Goal: Find specific page/section: Find specific page/section

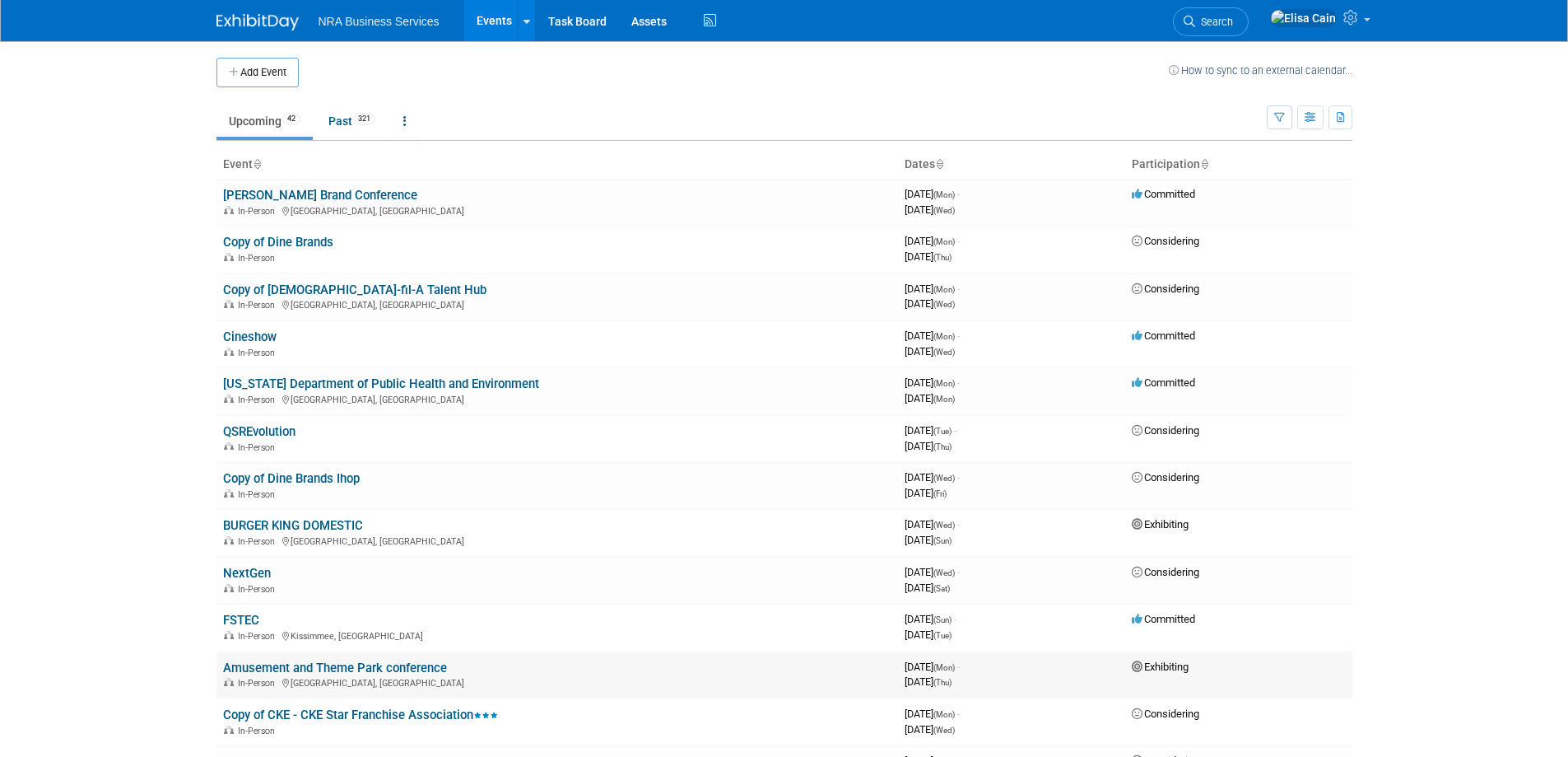
click at [308, 665] on link "Amusement and Theme Park conference" at bounding box center [335, 667] width 224 height 15
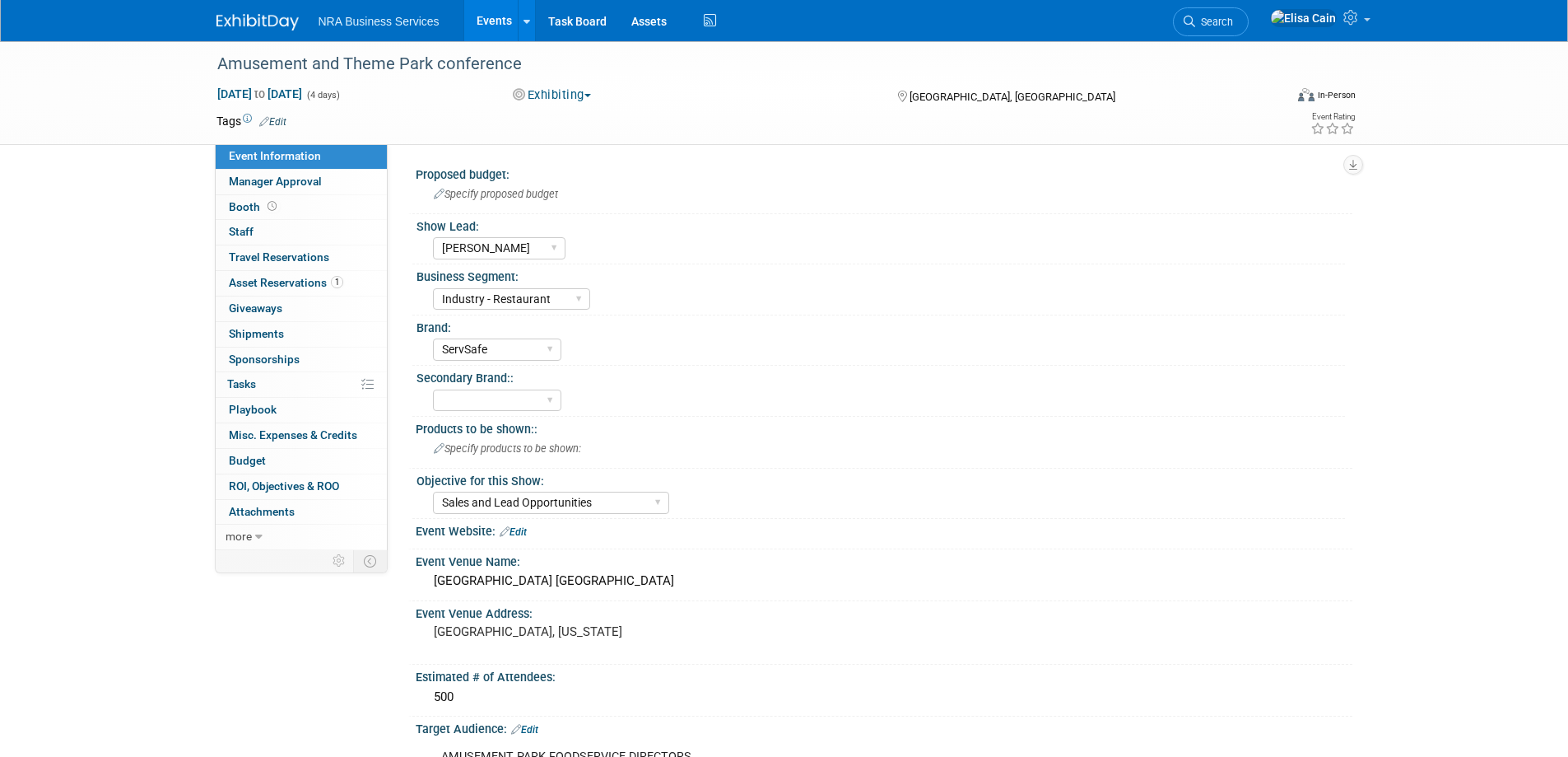
select select "[PERSON_NAME]"
select select "Industry - Restaurant"
select select "ServSafe"
select select "Sales and Lead Opportunities"
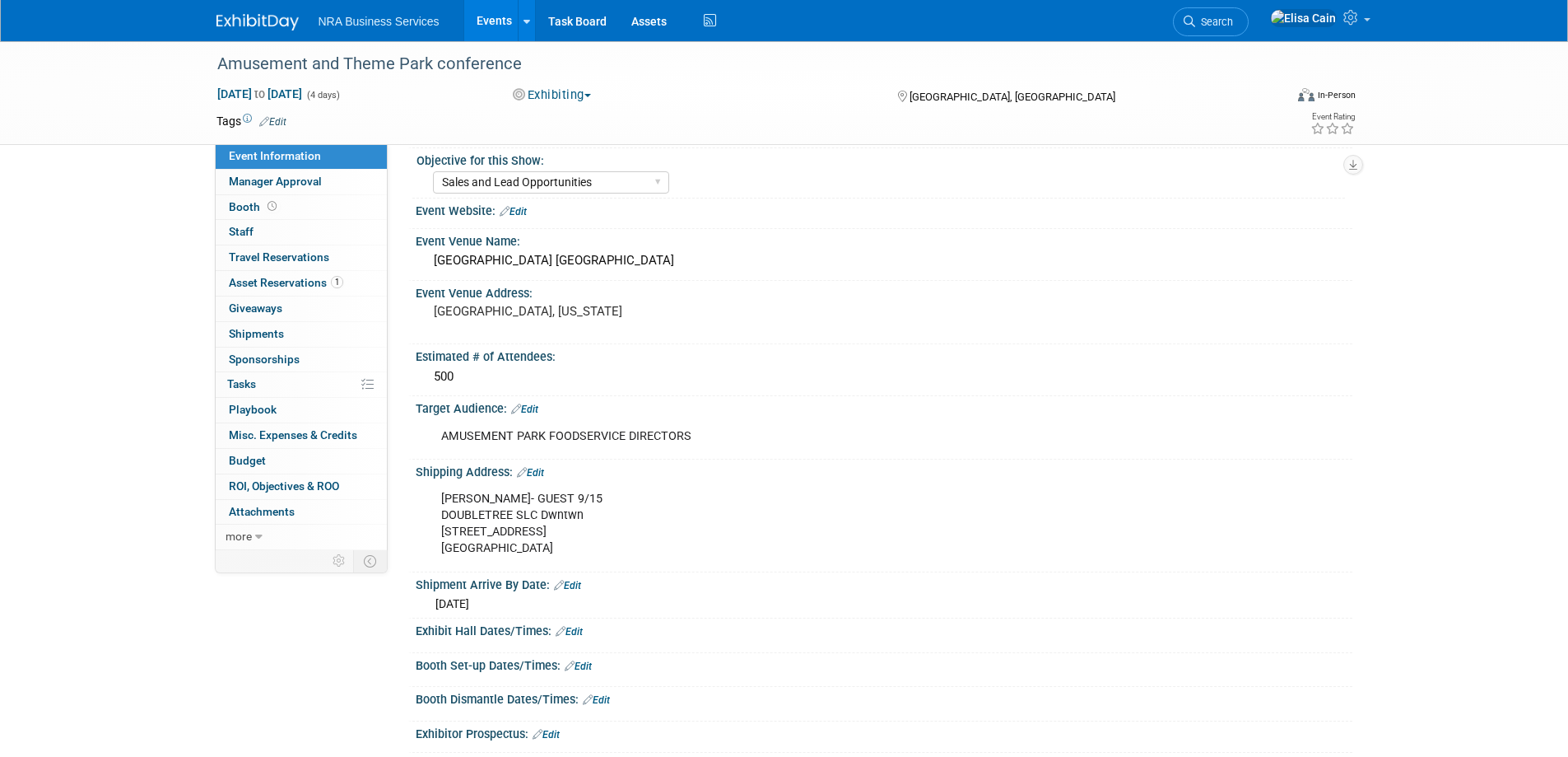
scroll to position [329, 0]
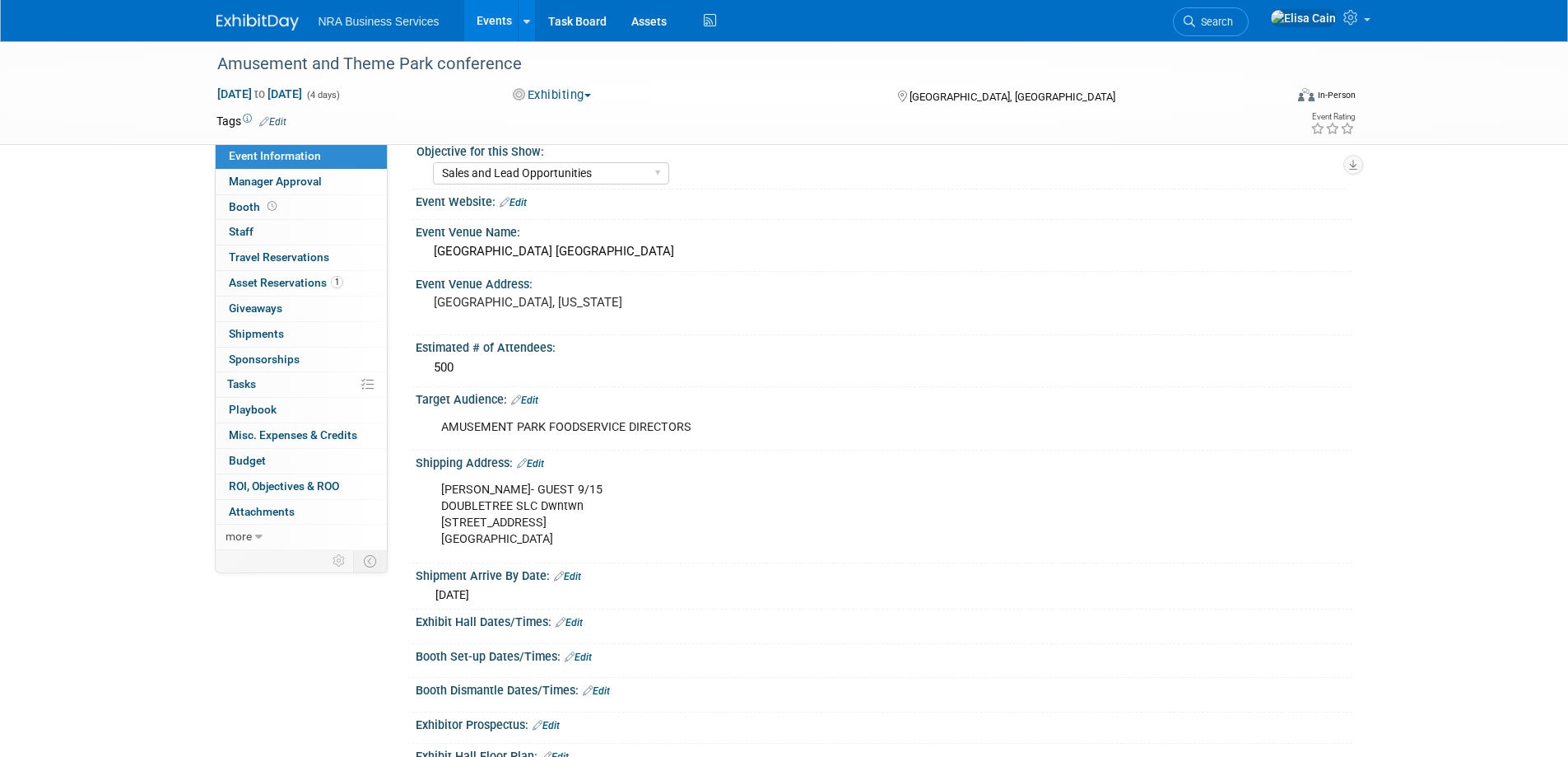
click at [441, 486] on div "ELISA CAIN- GUEST 9/15 DOUBLETREE SLC Dwntwn 10 W. 600 South Salt Lake City, UT…" at bounding box center [800, 514] width 742 height 82
drag, startPoint x: 443, startPoint y: 486, endPoint x: 607, endPoint y: 544, distance: 174.0
click at [607, 544] on div "ELISA CAIN- GUEST 9/15 DOUBLETREE SLC Dwntwn 10 W. 600 South Salt Lake City, UT…" at bounding box center [800, 514] width 742 height 82
copy div "ELISA CAIN- GUEST 9/15 DOUBLETREE SLC Dwntwn 10 W. 600 South Salt Lake City, UT…"
click at [925, 360] on div "500" at bounding box center [883, 368] width 912 height 26
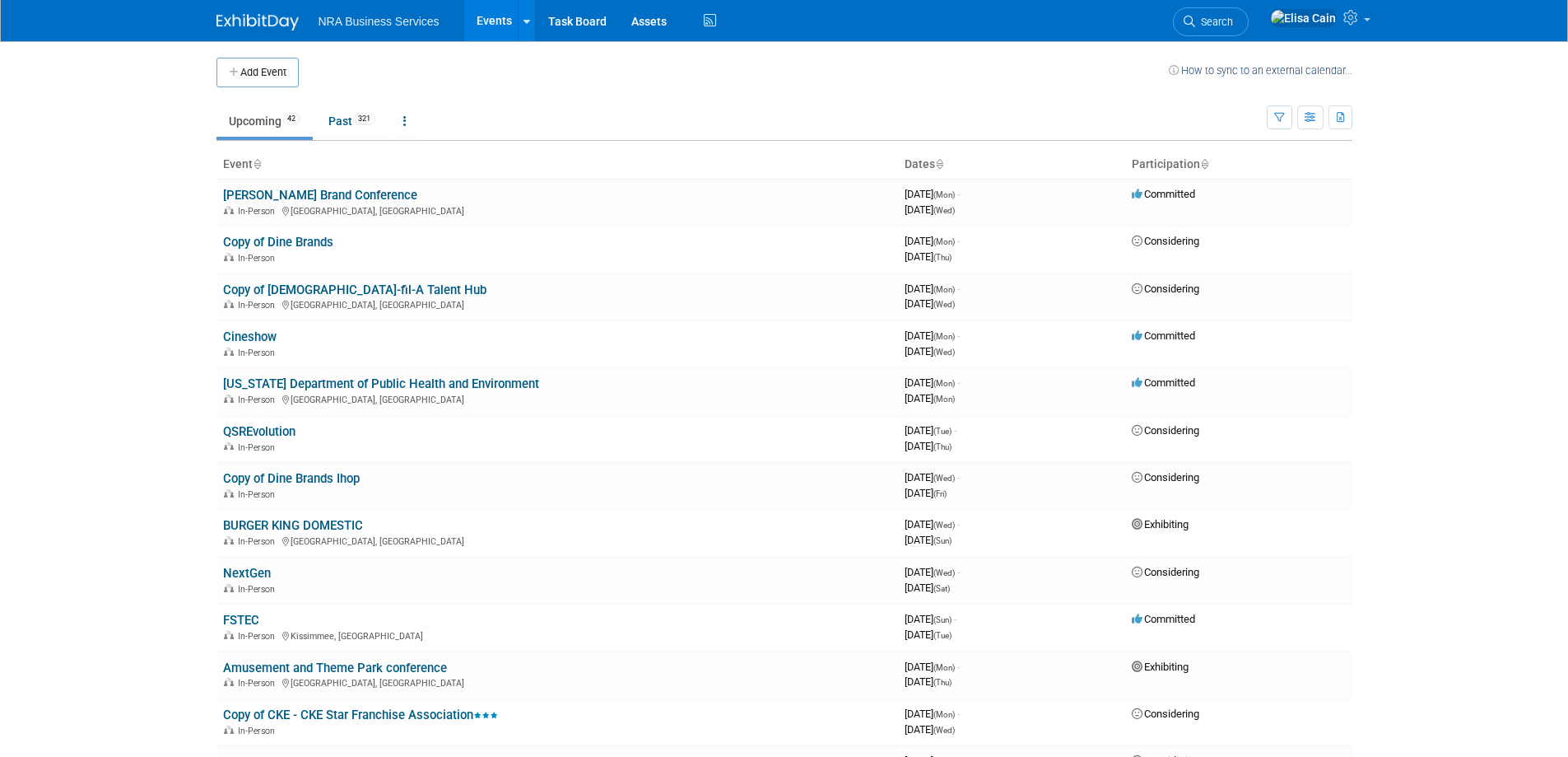
click at [360, 668] on link "Amusement and Theme Park conference" at bounding box center [335, 667] width 224 height 15
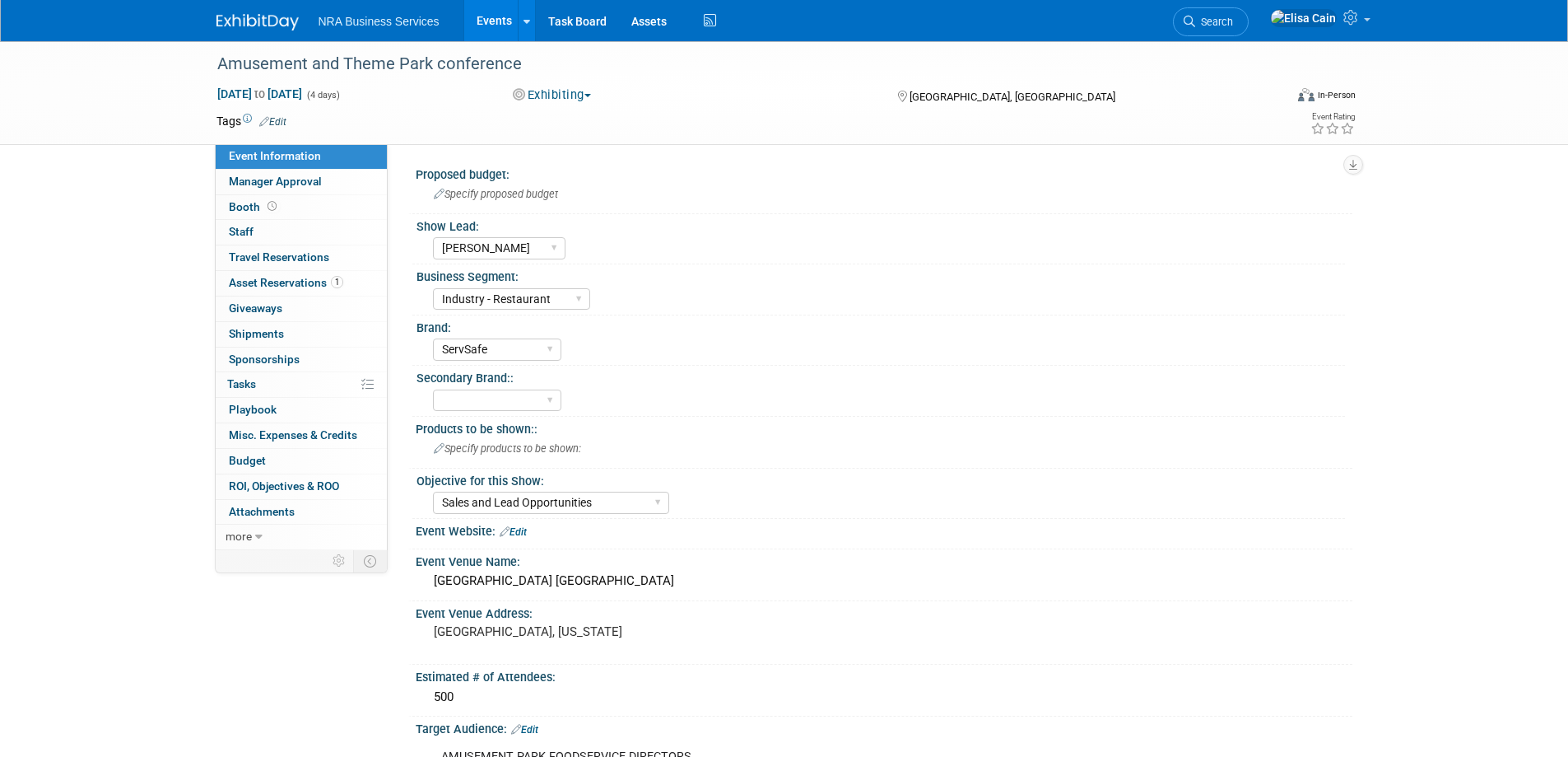
select select "[PERSON_NAME]"
select select "Industry - Restaurant"
select select "ServSafe"
select select "Sales and Lead Opportunities"
click at [111, 96] on div "Amusement and Theme Park conference [DATE] to [DATE] (4 days) [DATE] to [DATE] …" at bounding box center [784, 93] width 1568 height 104
